Goal: Task Accomplishment & Management: Manage account settings

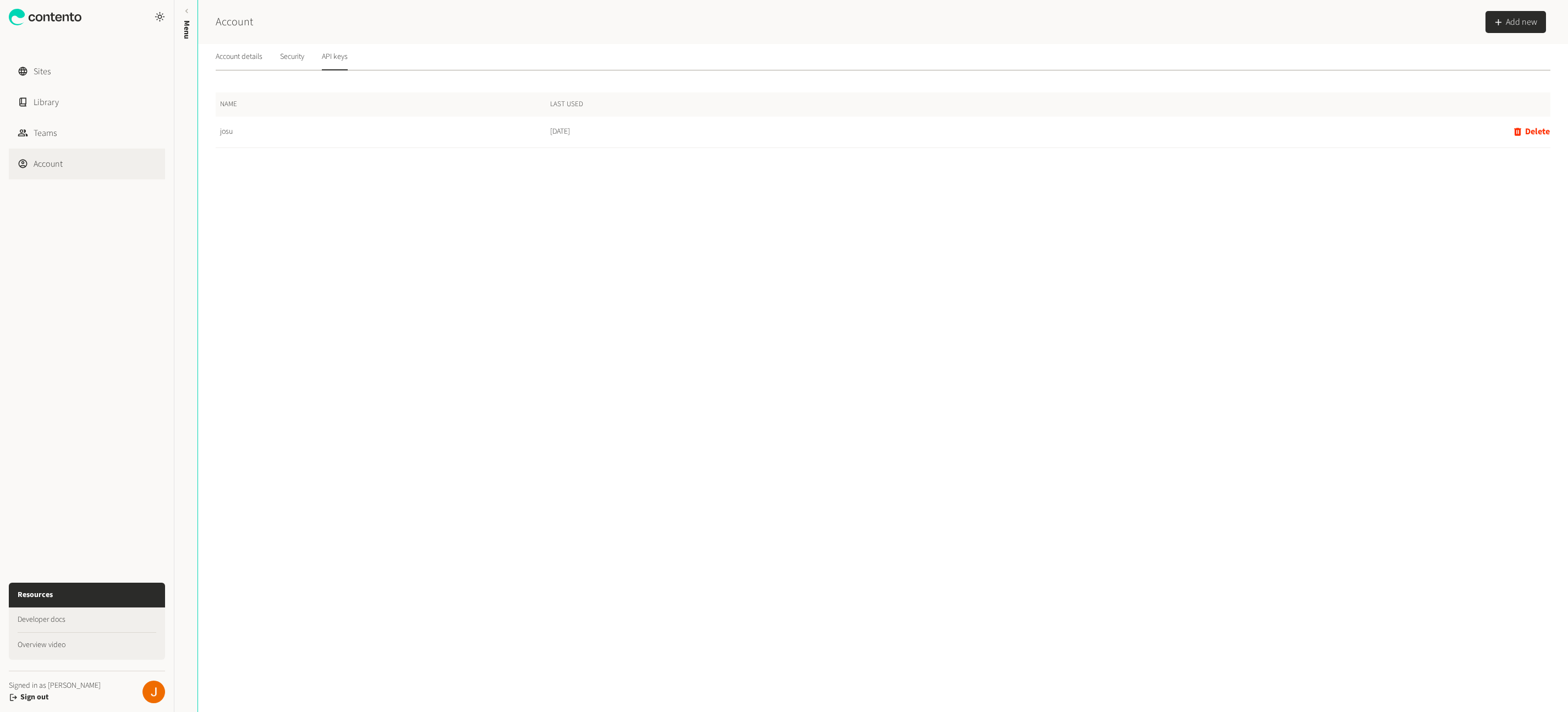
click at [331, 134] on td "josu" at bounding box center [383, 132] width 334 height 31
click at [233, 133] on td "josu" at bounding box center [383, 132] width 334 height 31
click at [225, 133] on td "josu" at bounding box center [383, 132] width 334 height 31
click at [1515, 26] on button "Add new" at bounding box center [1515, 22] width 61 height 22
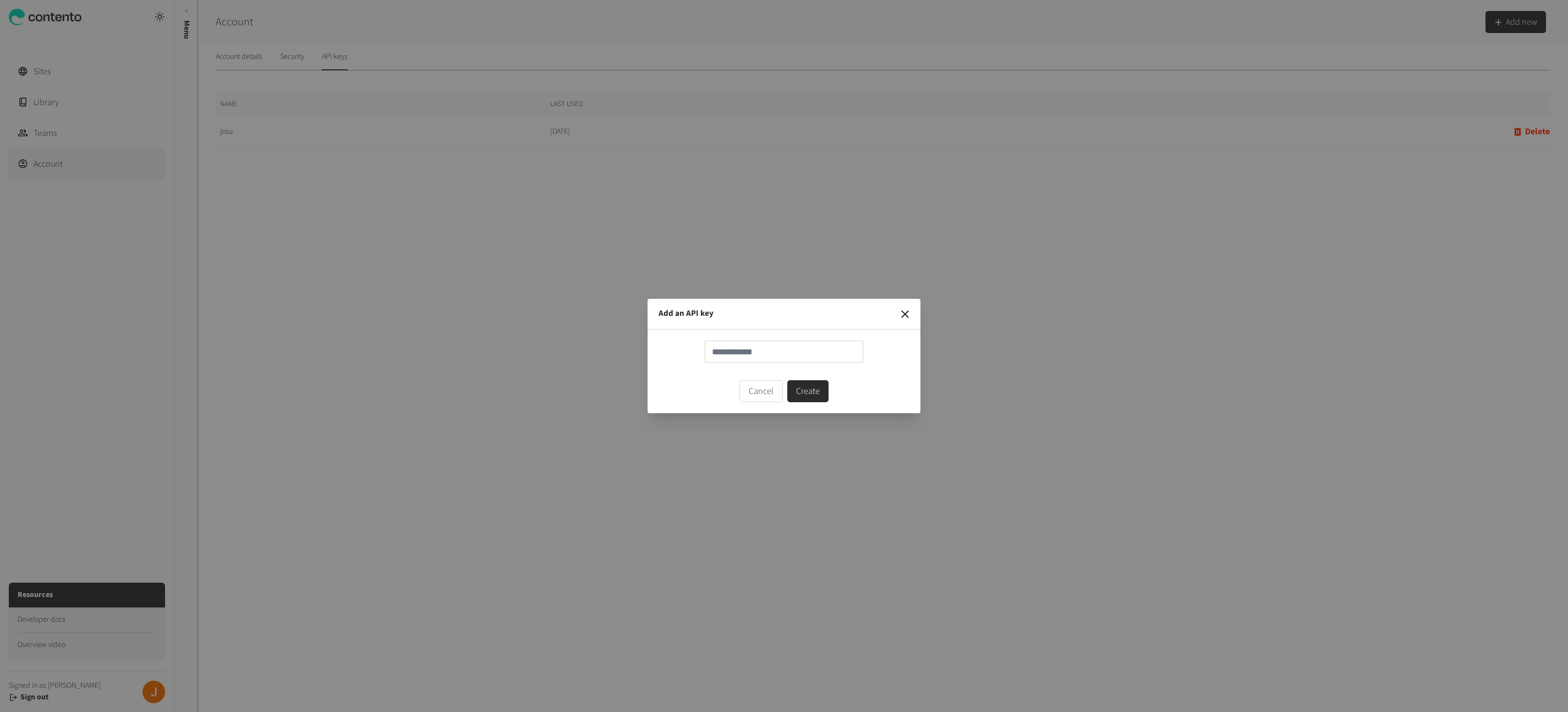
click at [768, 339] on div "Cancel Create" at bounding box center [784, 372] width 273 height 84
click at [764, 350] on input "text" at bounding box center [784, 352] width 158 height 22
type input "*******"
click at [808, 387] on button "Create" at bounding box center [808, 391] width 41 height 22
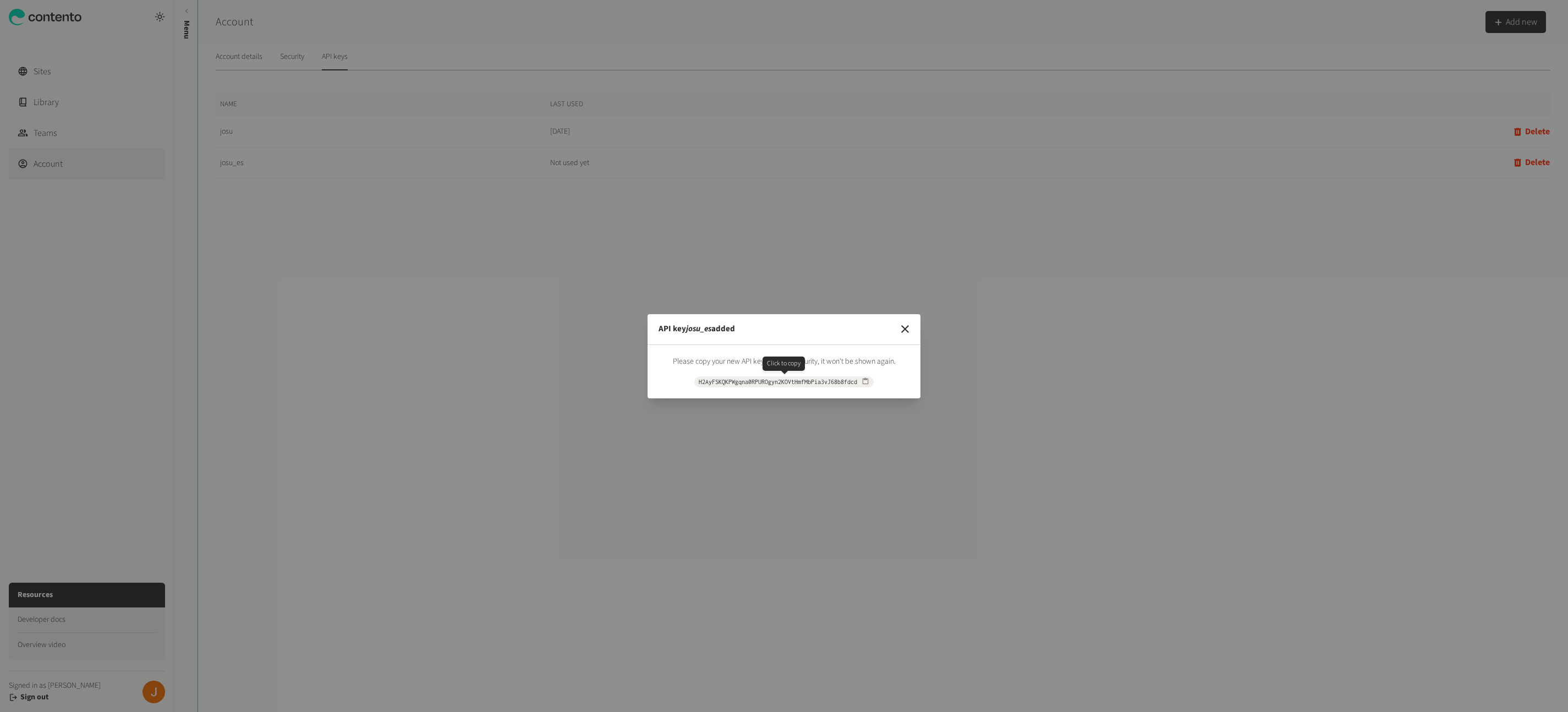
drag, startPoint x: 868, startPoint y: 382, endPoint x: 877, endPoint y: 372, distance: 13.5
click at [868, 383] on icon "button" at bounding box center [866, 382] width 6 height 7
click at [906, 342] on header "API key josu_es added" at bounding box center [784, 330] width 273 height 31
click at [905, 328] on icon "button" at bounding box center [906, 329] width 8 height 8
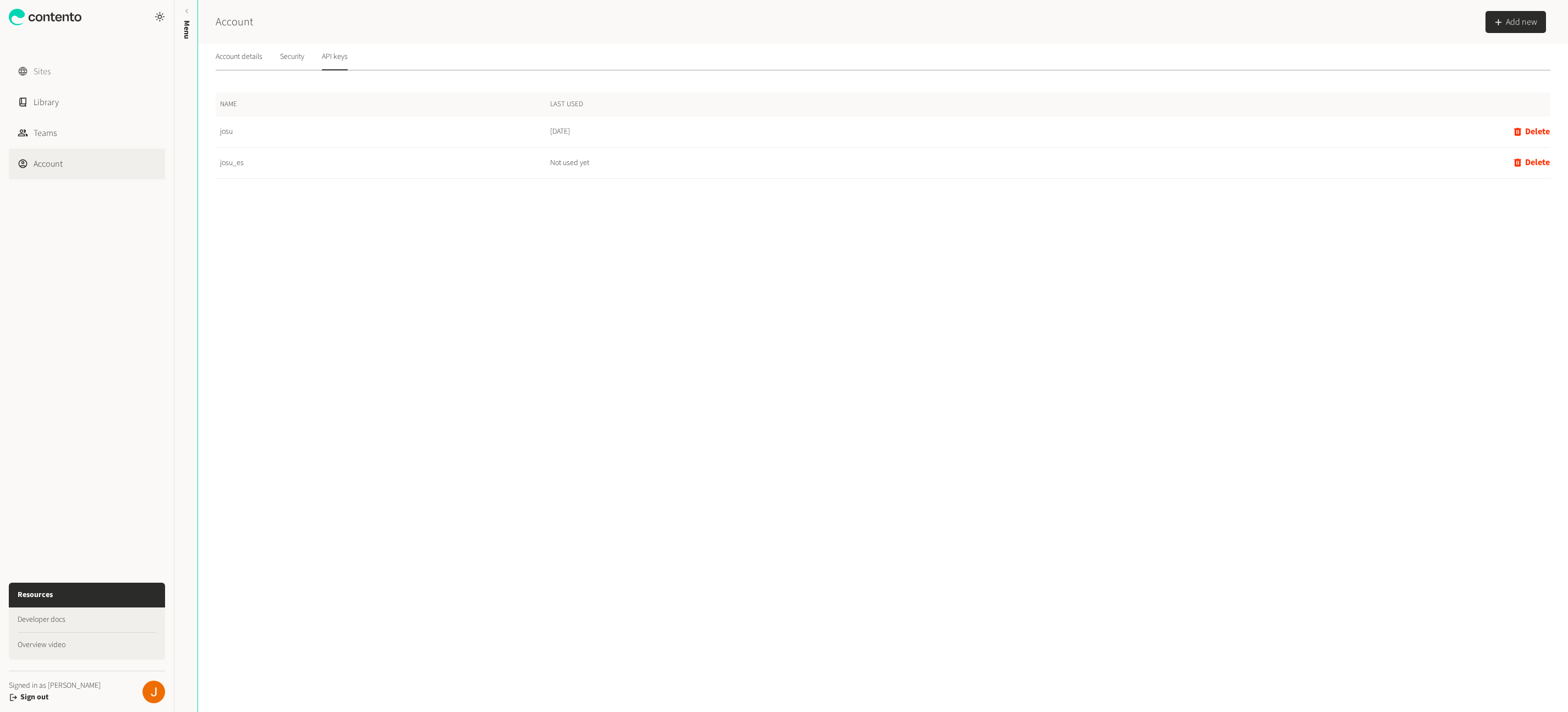
click at [55, 71] on link "Sites" at bounding box center [87, 71] width 156 height 31
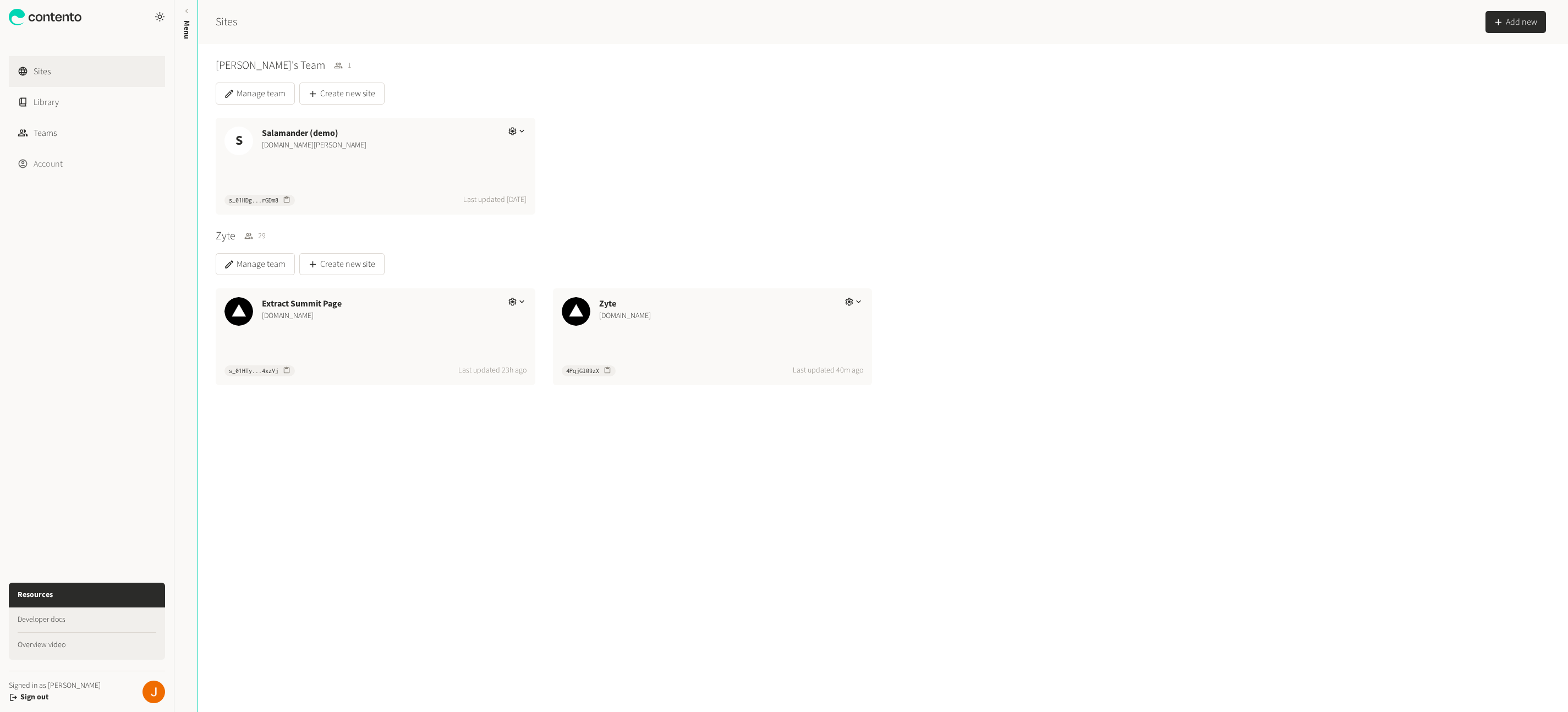
click at [70, 158] on link "Account" at bounding box center [87, 164] width 156 height 31
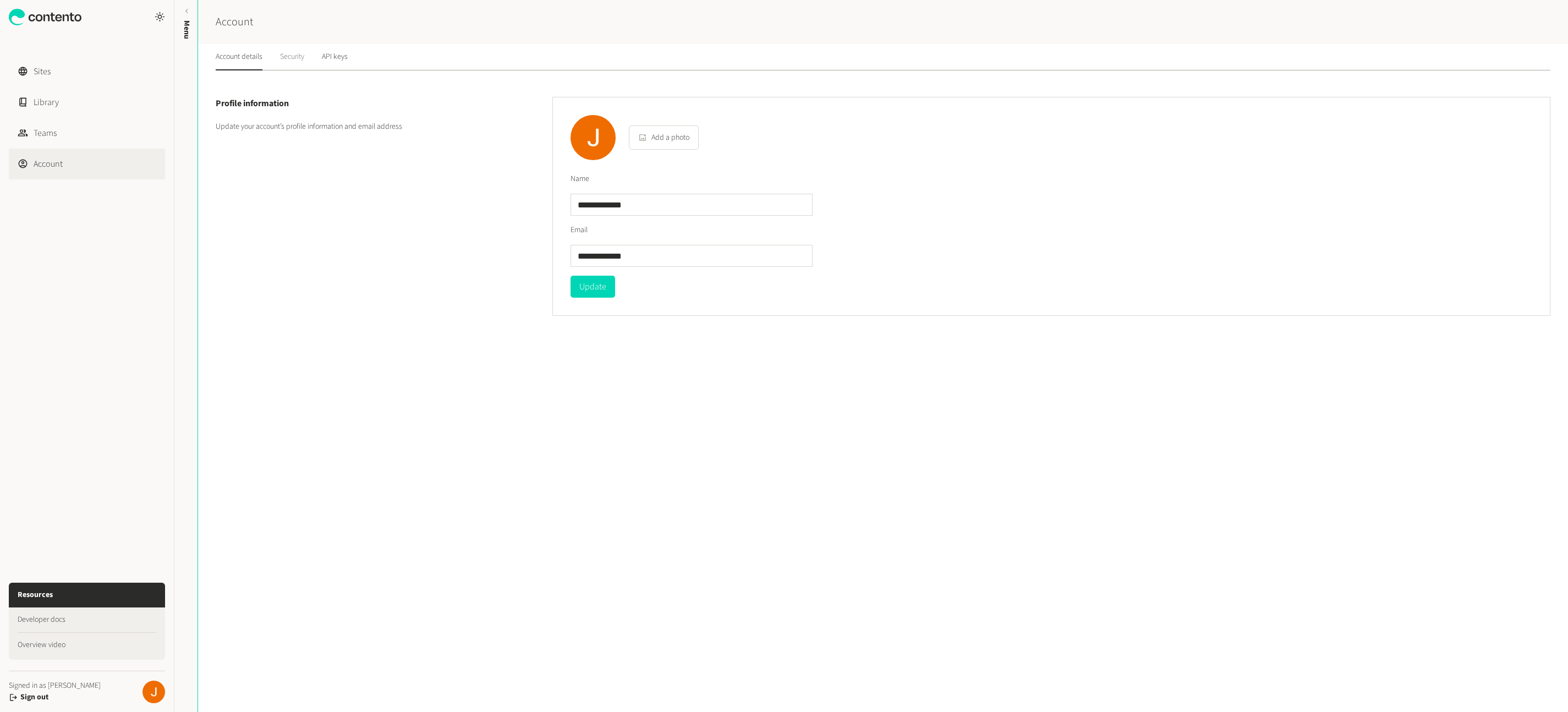
click at [288, 52] on link "Security" at bounding box center [292, 57] width 24 height 27
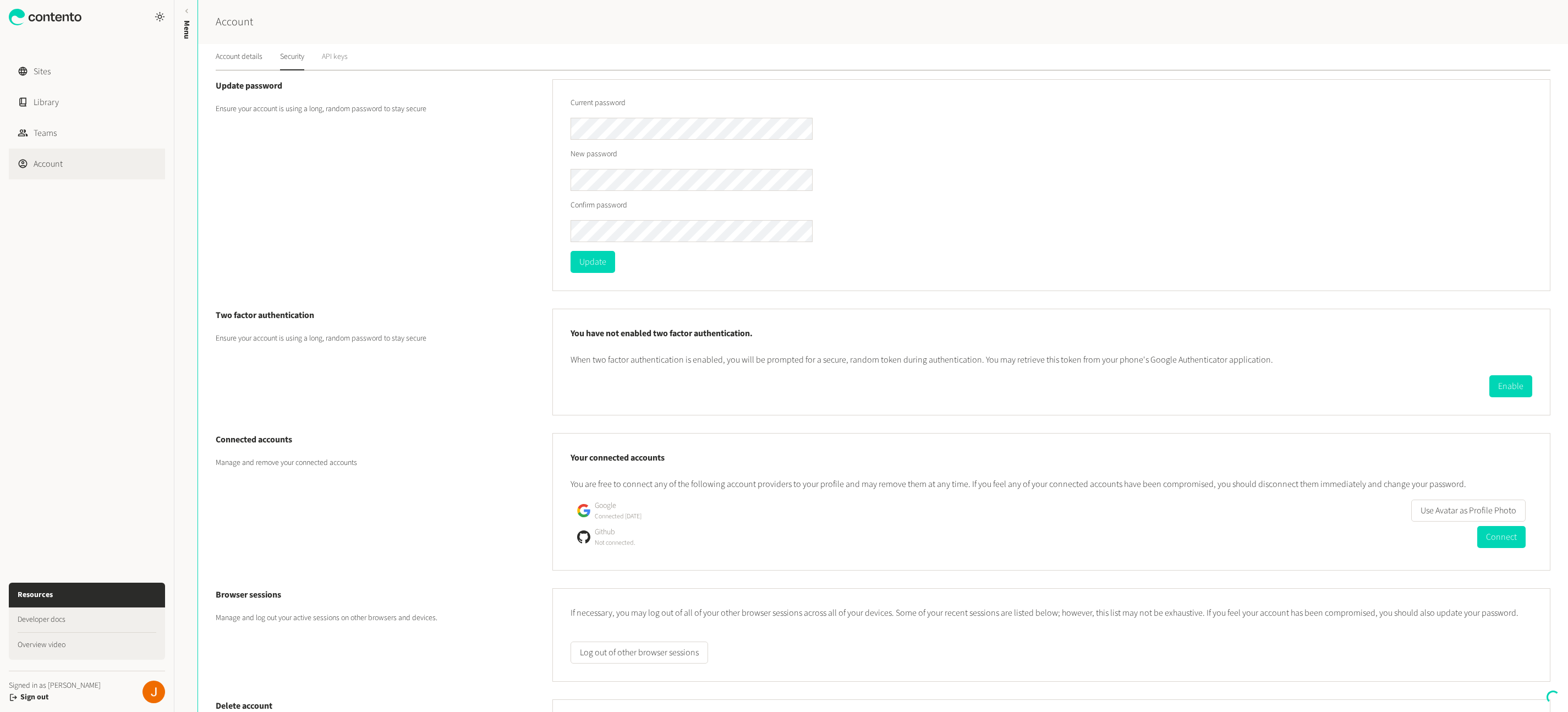
click at [318, 51] on div "Account details Security API keys" at bounding box center [282, 57] width 132 height 27
drag, startPoint x: 344, startPoint y: 57, endPoint x: 359, endPoint y: 55, distance: 15.1
click at [344, 57] on link "API keys" at bounding box center [334, 57] width 26 height 27
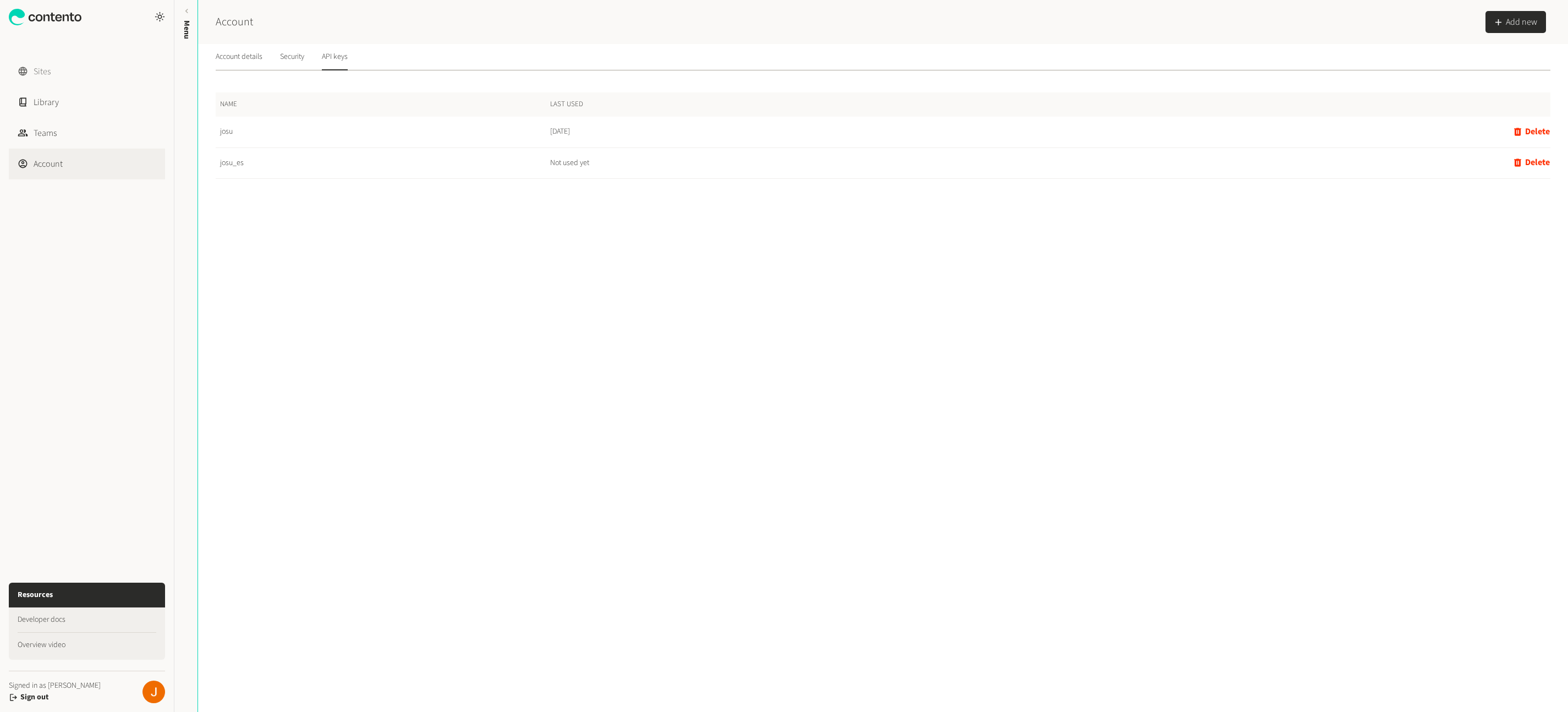
click at [102, 67] on link "Sites" at bounding box center [87, 71] width 156 height 31
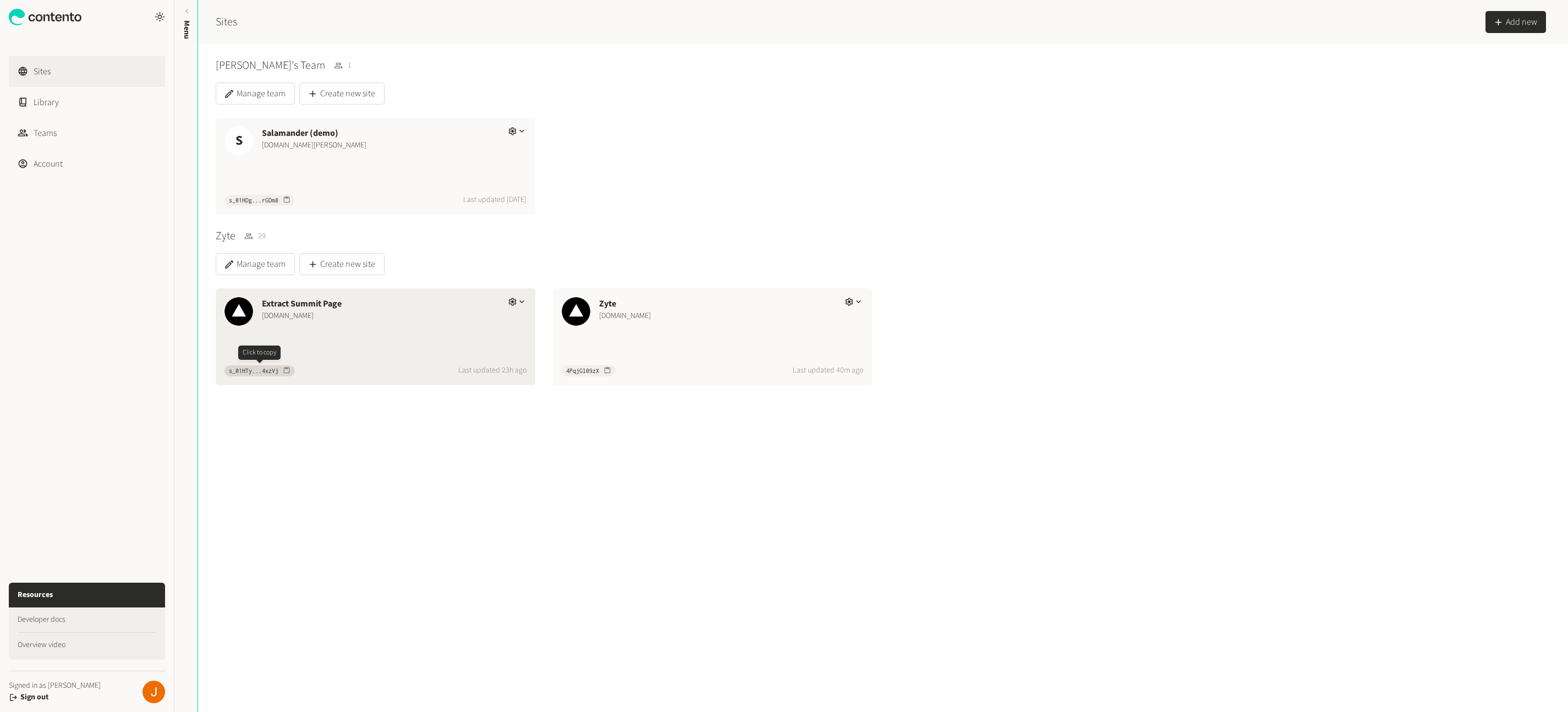
click at [286, 372] on icon "button" at bounding box center [287, 370] width 8 height 8
click at [379, 344] on div "Extract Summit Page [DOMAIN_NAME] s_01HTy...4xzVj Last updated 23h ago" at bounding box center [376, 336] width 320 height 97
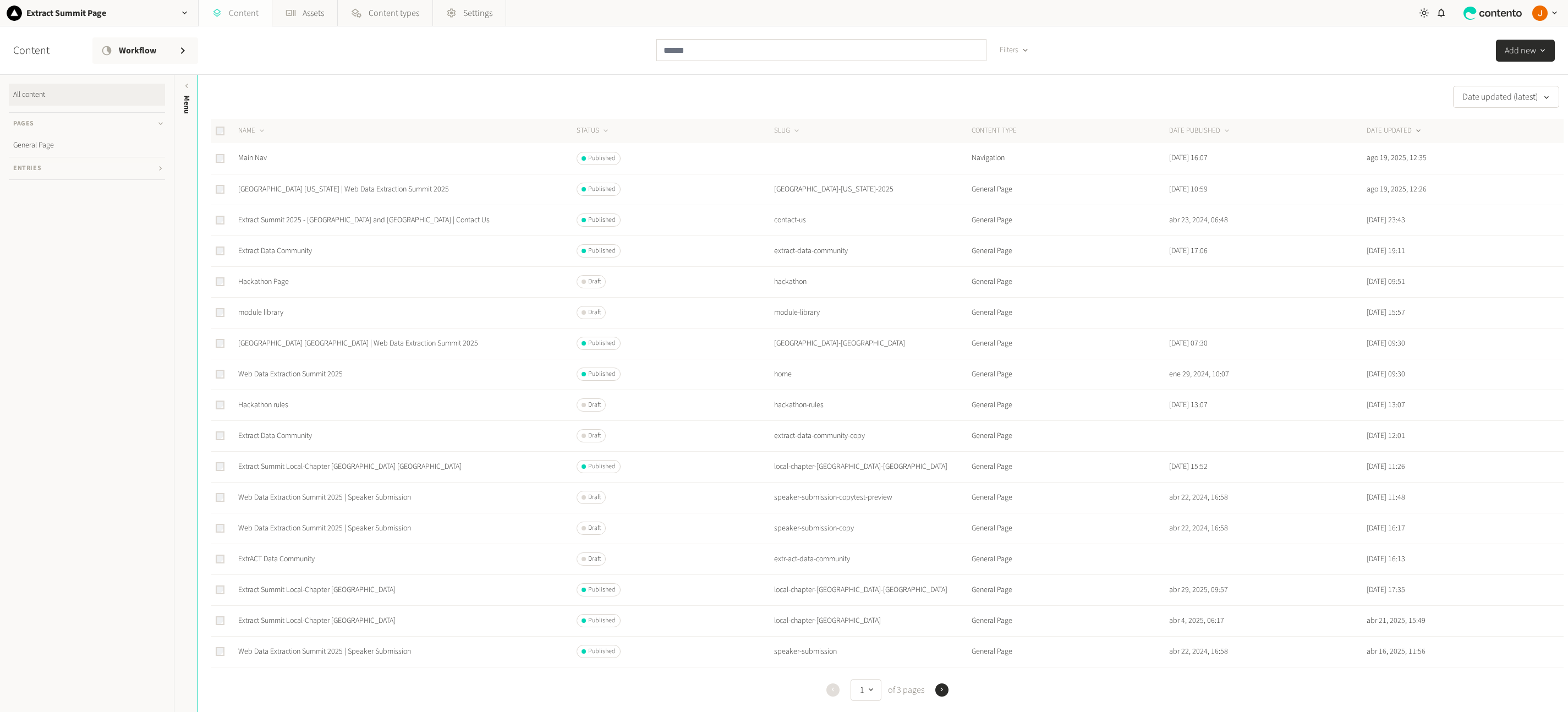
click at [244, 19] on link "Content" at bounding box center [235, 13] width 73 height 27
click at [246, 159] on link "Main Nav" at bounding box center [252, 158] width 29 height 11
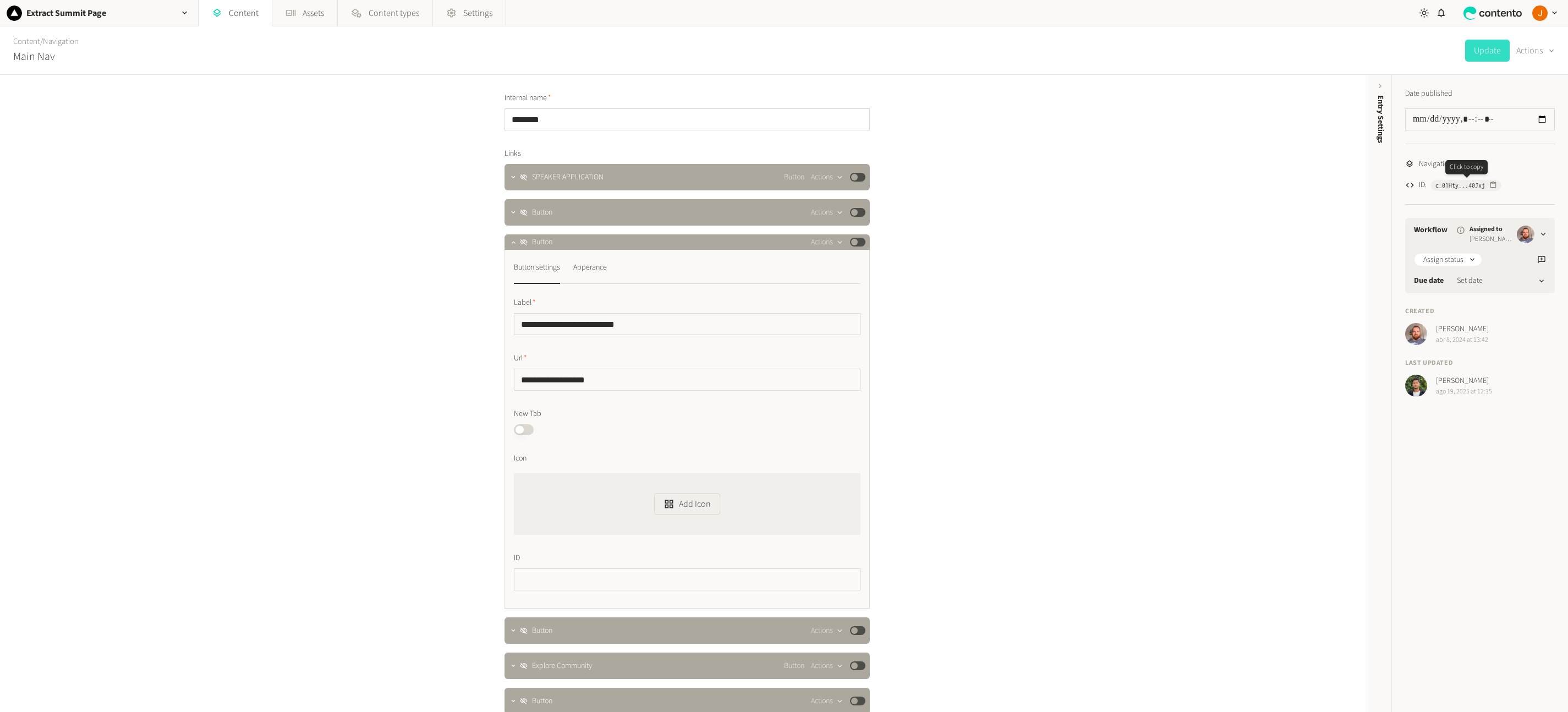
click at [1495, 186] on icon "button" at bounding box center [1493, 185] width 8 height 8
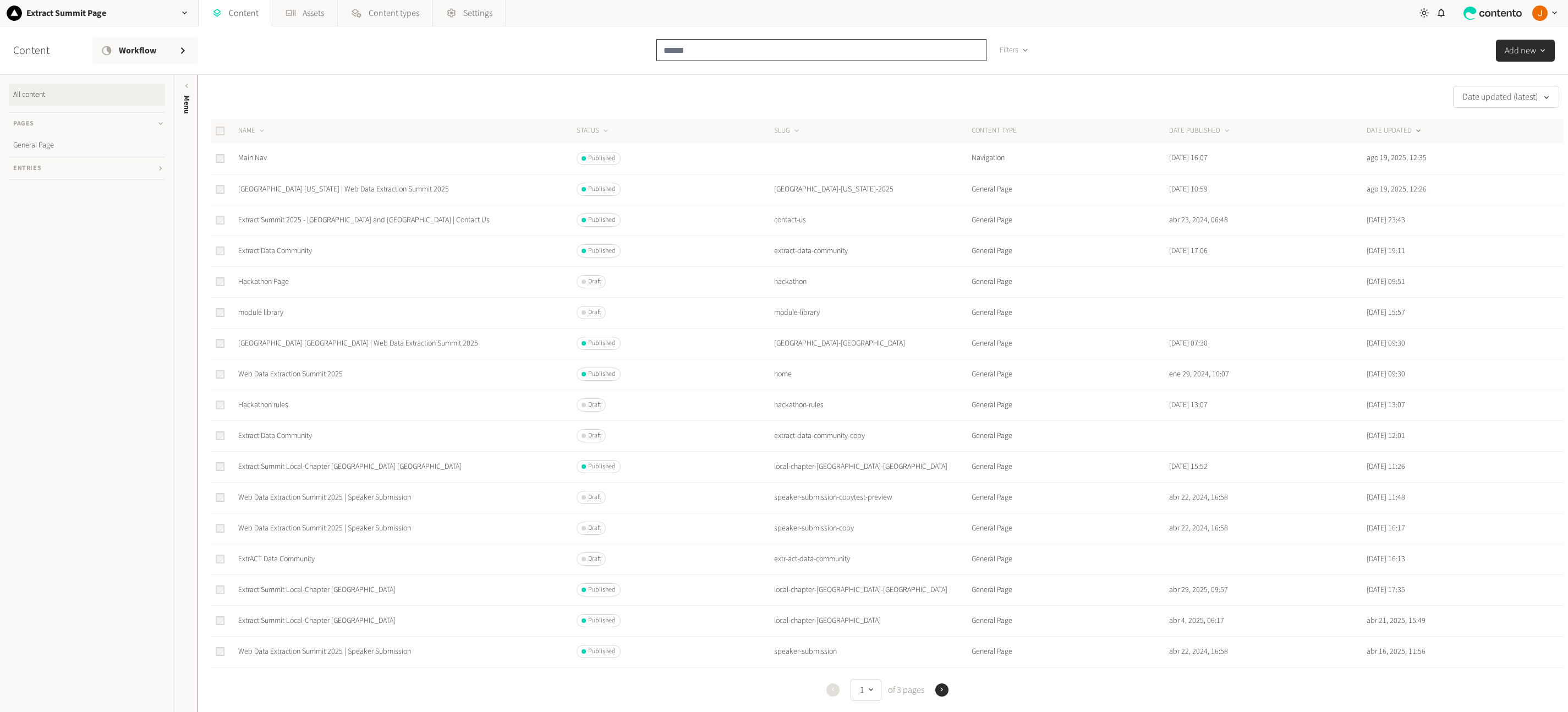
click at [710, 44] on input "text" at bounding box center [822, 50] width 330 height 22
type input "*"
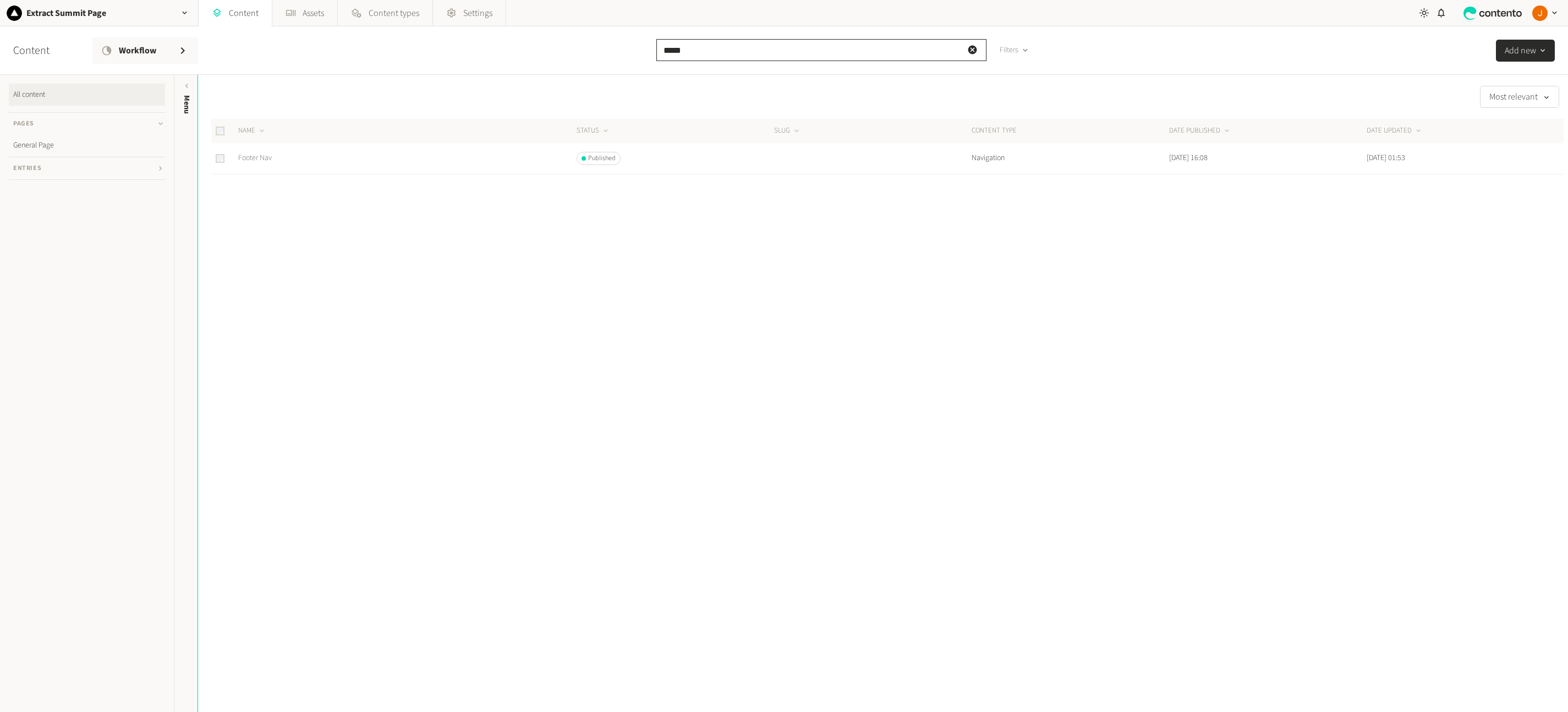
type input "*****"
click at [267, 159] on link "Footer Nav" at bounding box center [255, 158] width 33 height 11
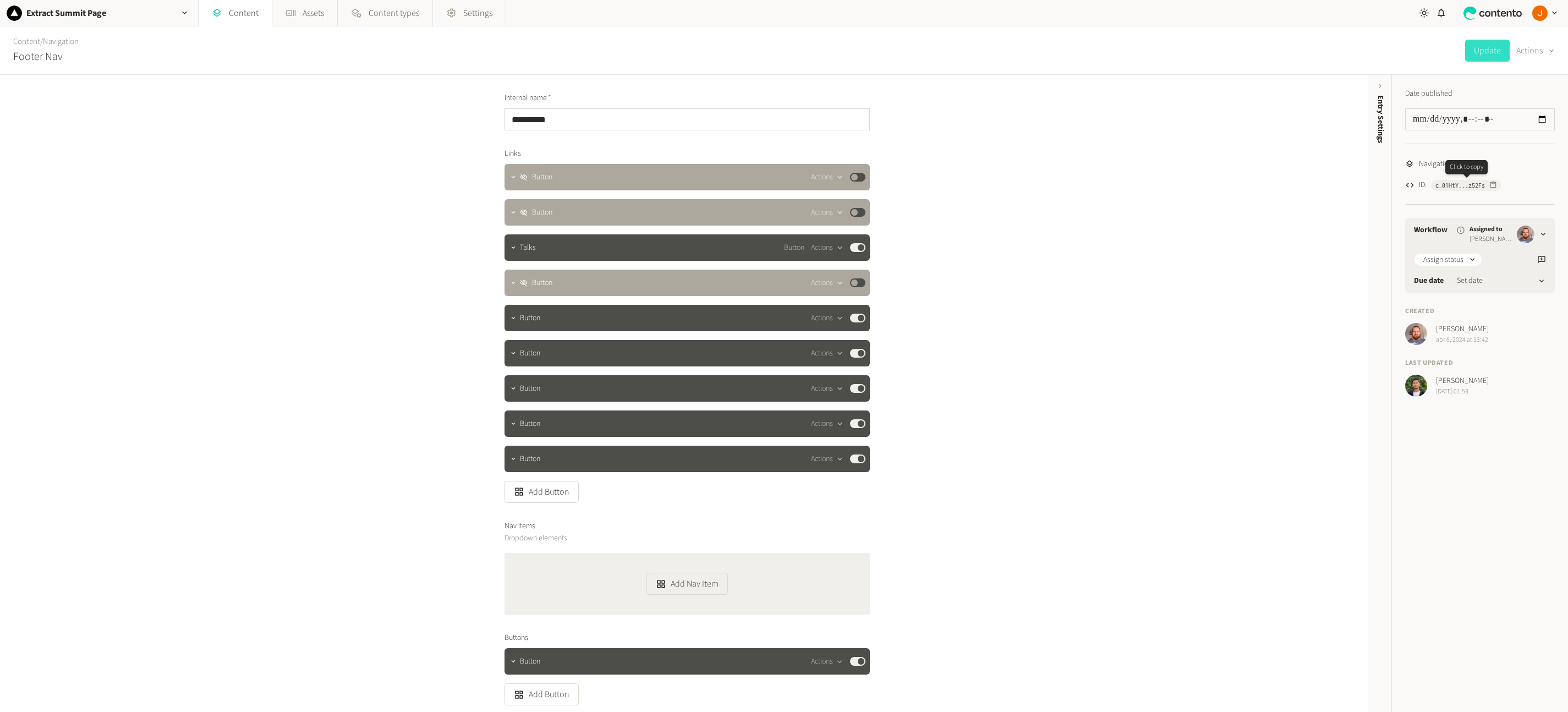
click at [1496, 186] on icon "button" at bounding box center [1493, 185] width 8 height 8
